Goal: Transaction & Acquisition: Obtain resource

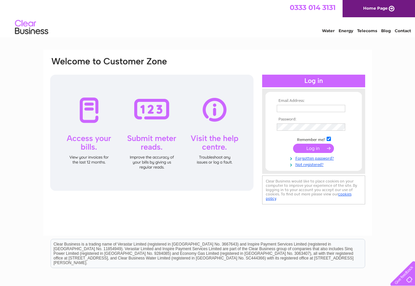
type input "[EMAIL_ADDRESS][DOMAIN_NAME]"
click at [304, 149] on input "submit" at bounding box center [313, 148] width 41 height 9
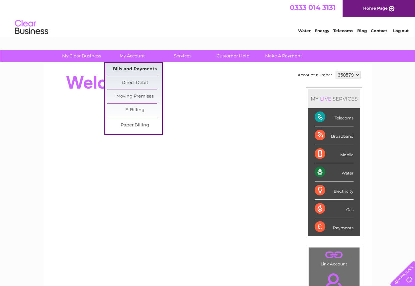
click at [133, 69] on link "Bills and Payments" at bounding box center [134, 69] width 55 height 13
click at [134, 69] on link "Bills and Payments" at bounding box center [134, 69] width 55 height 13
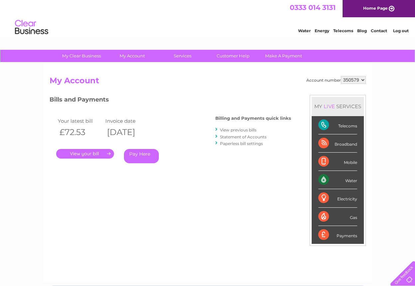
click at [81, 153] on link "." at bounding box center [85, 154] width 58 height 10
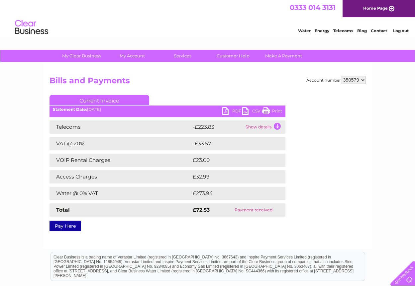
click at [114, 98] on link "Current Invoice" at bounding box center [100, 100] width 100 height 10
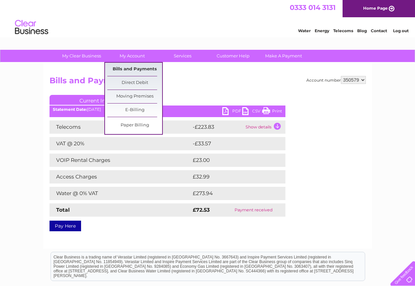
click at [130, 67] on link "Bills and Payments" at bounding box center [134, 69] width 55 height 13
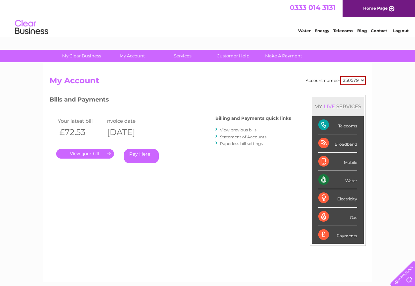
click at [351, 82] on select "350579" at bounding box center [353, 80] width 26 height 9
